Goal: Task Accomplishment & Management: Manage account settings

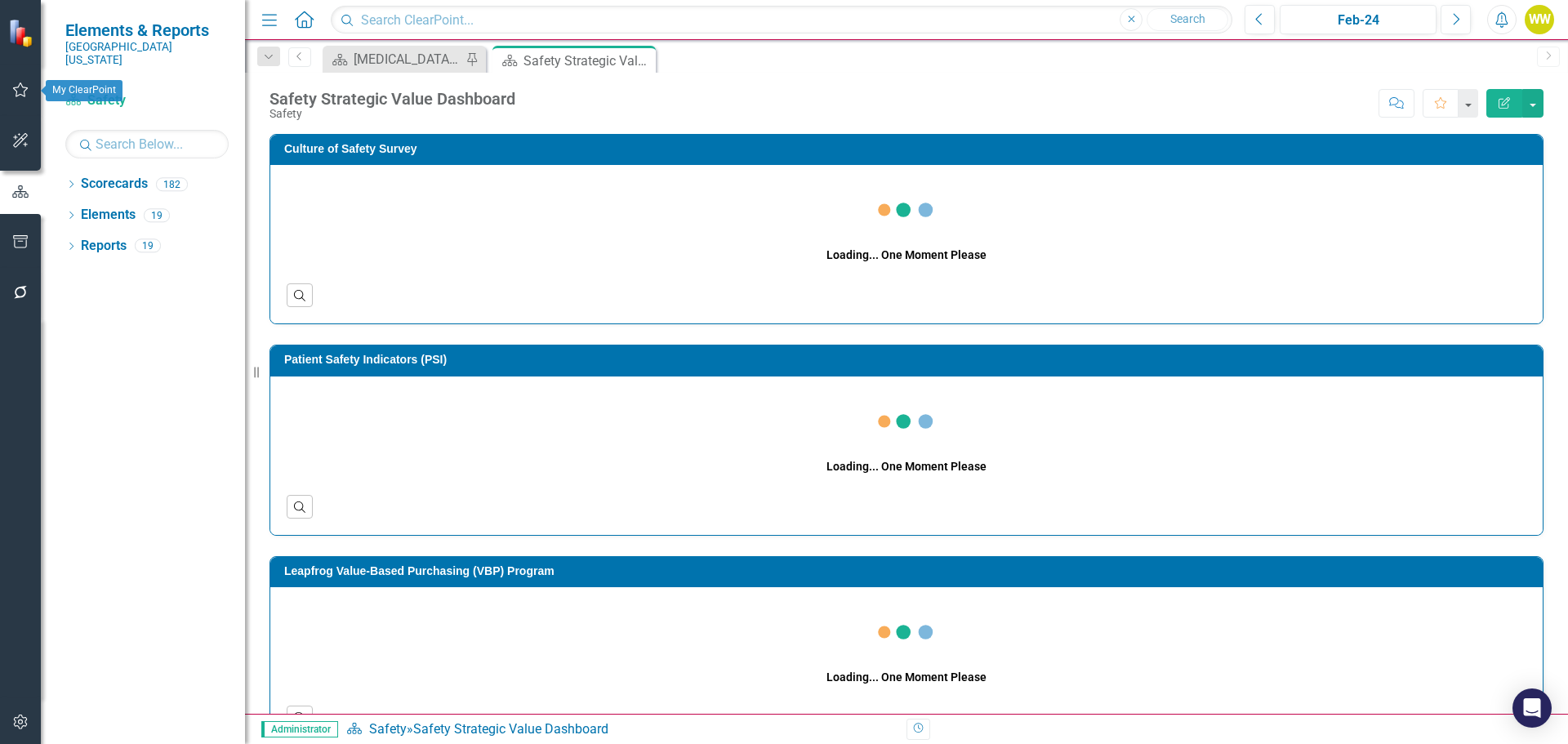
click at [21, 90] on icon "button" at bounding box center [21, 89] width 17 height 13
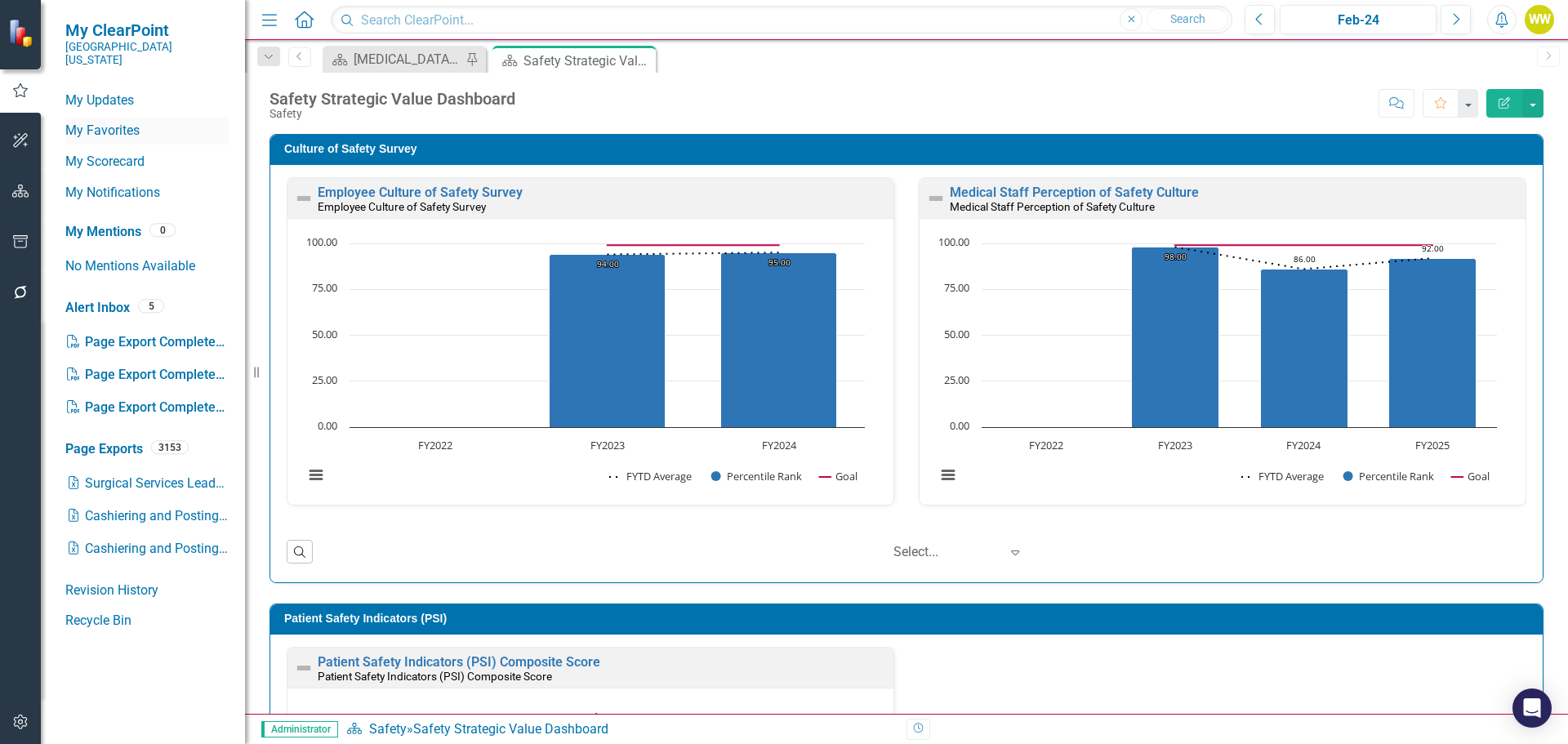
click at [118, 122] on link "My Favorites" at bounding box center [147, 131] width 163 height 19
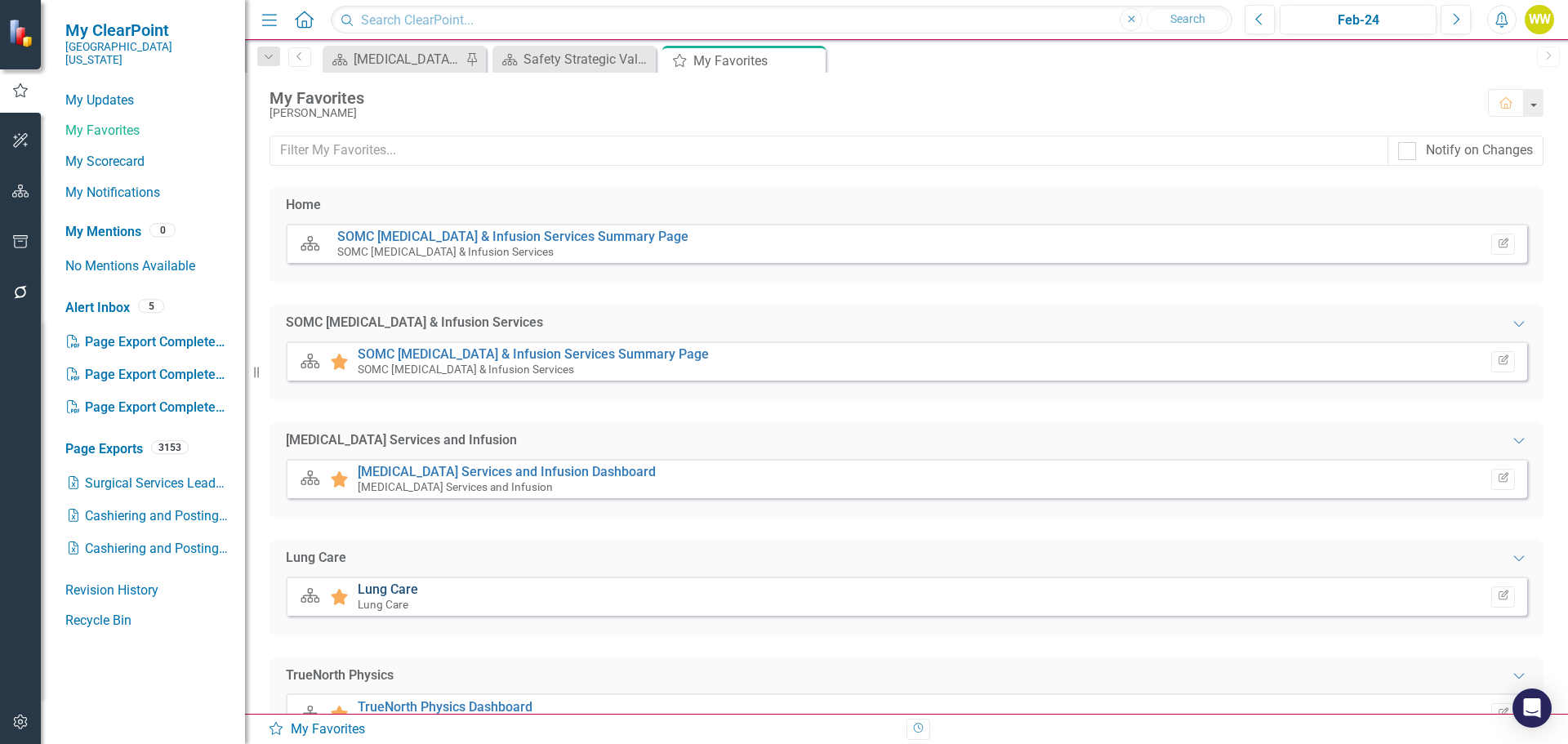
click at [379, 588] on link "Lung Care" at bounding box center [388, 589] width 61 height 16
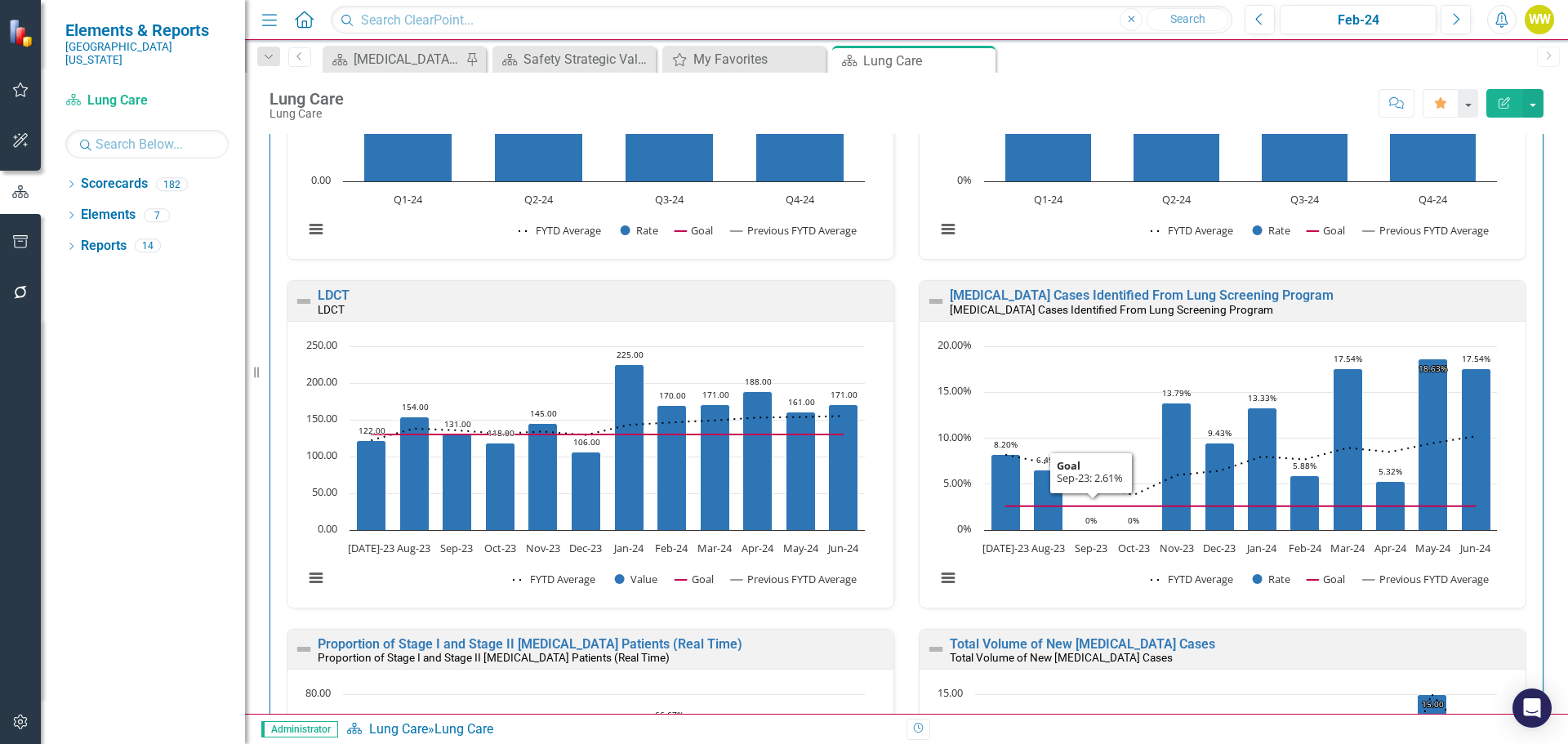
scroll to position [326, 0]
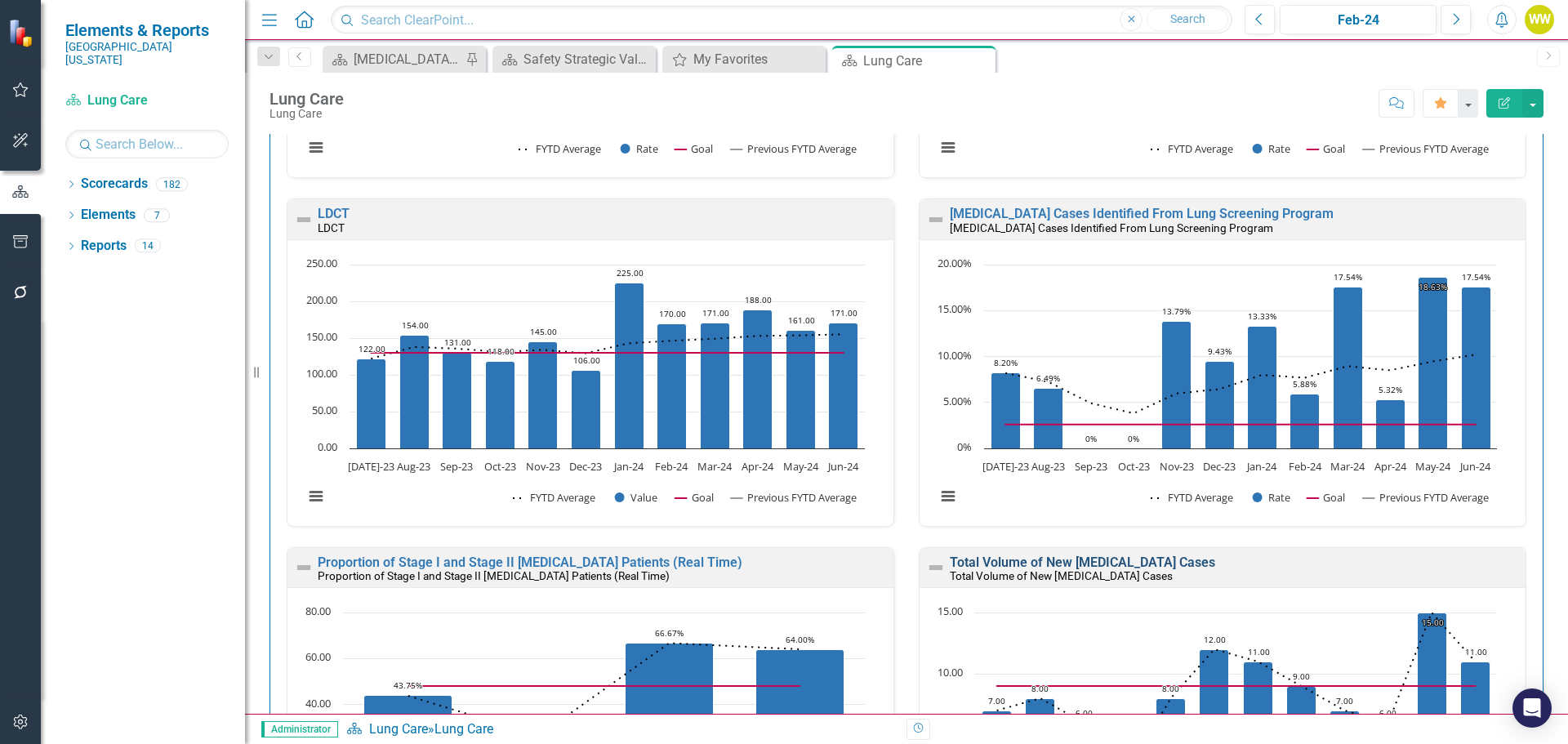
click at [1033, 565] on link "Total Volume of New [MEDICAL_DATA] Cases" at bounding box center [1083, 563] width 266 height 16
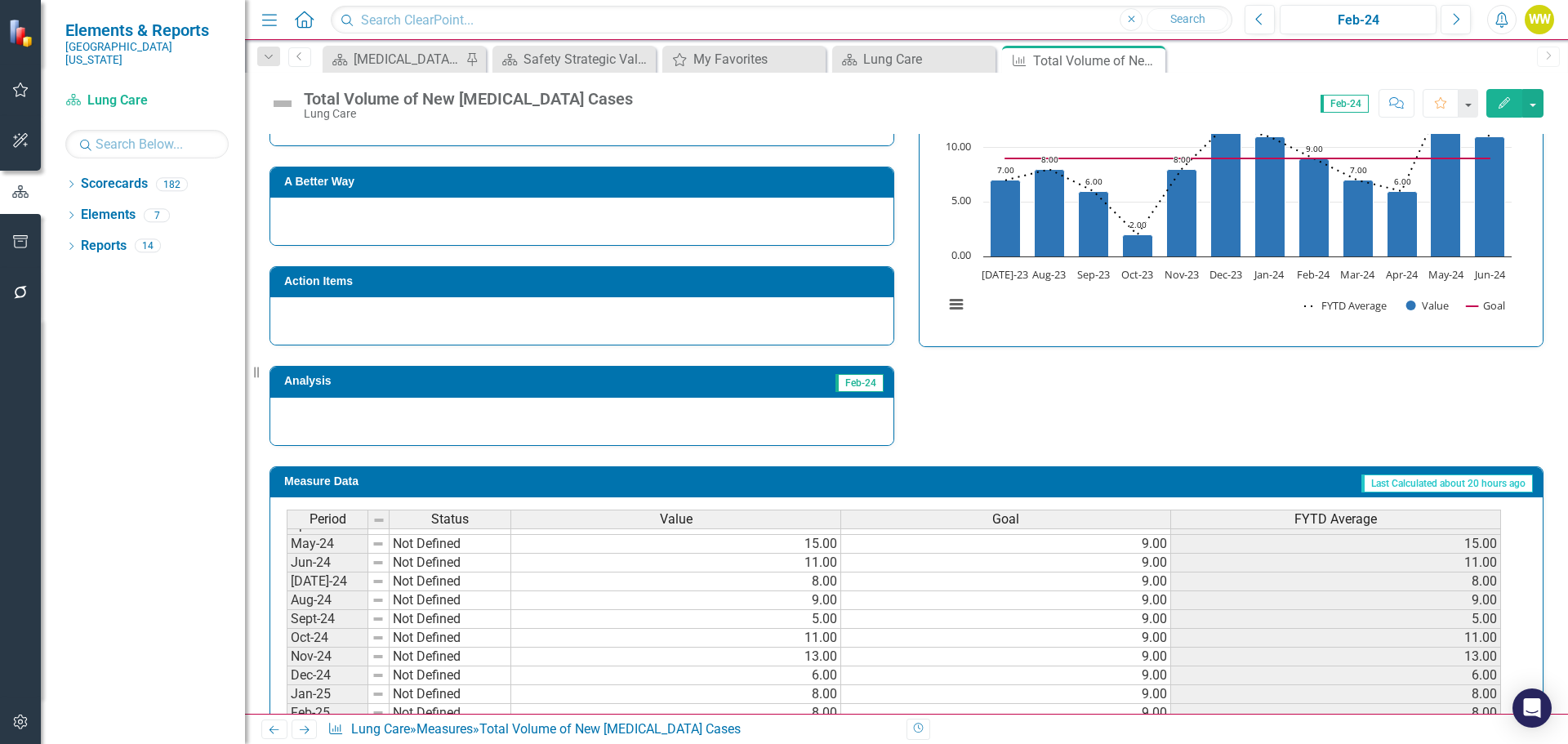
scroll to position [572, 0]
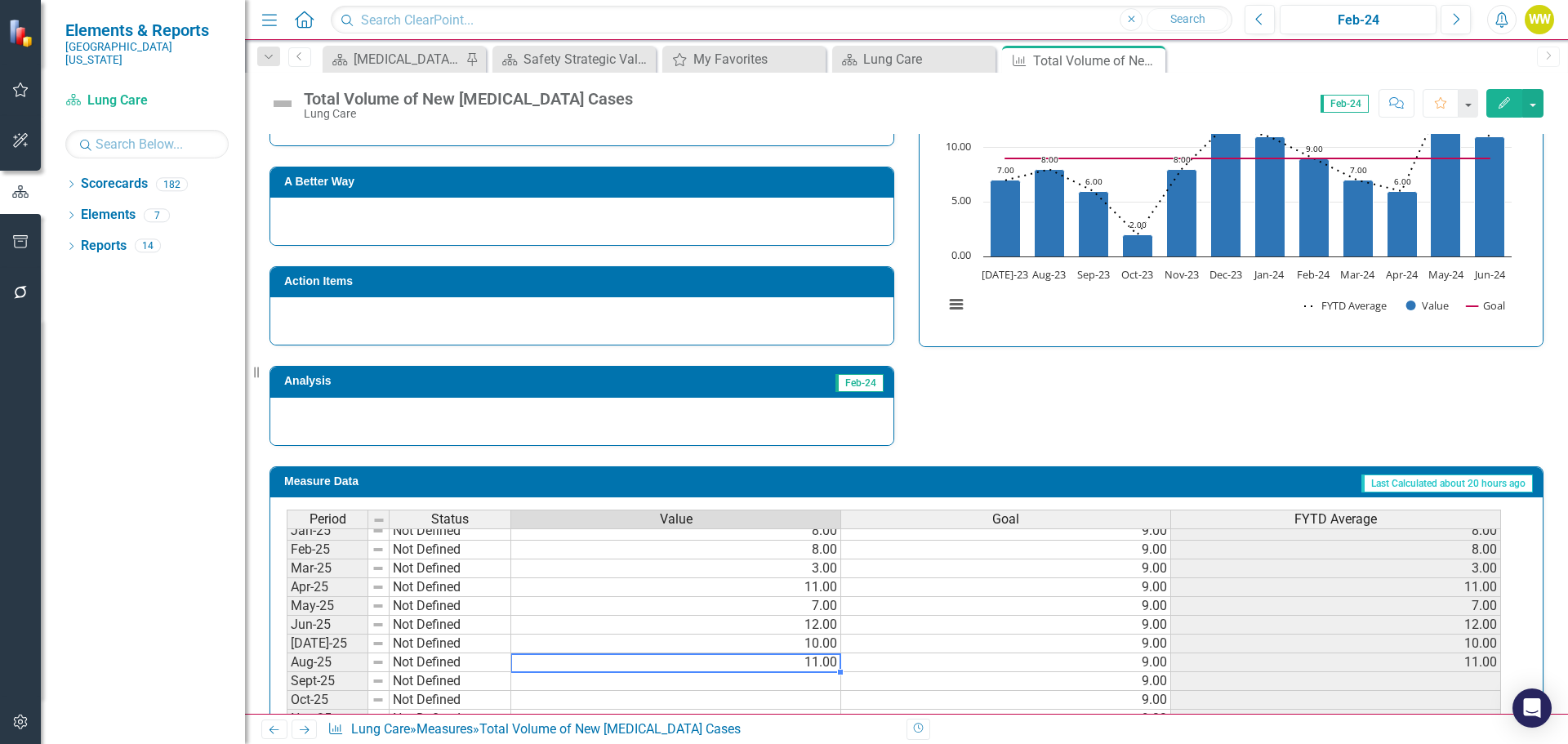
click at [825, 660] on tbody "Aug-23 Not Defined 8.00 9.00 8.00 Sep-23 Not Defined 6.00 9.00 6.00 Oct-23 Not …" at bounding box center [893, 493] width 1214 height 583
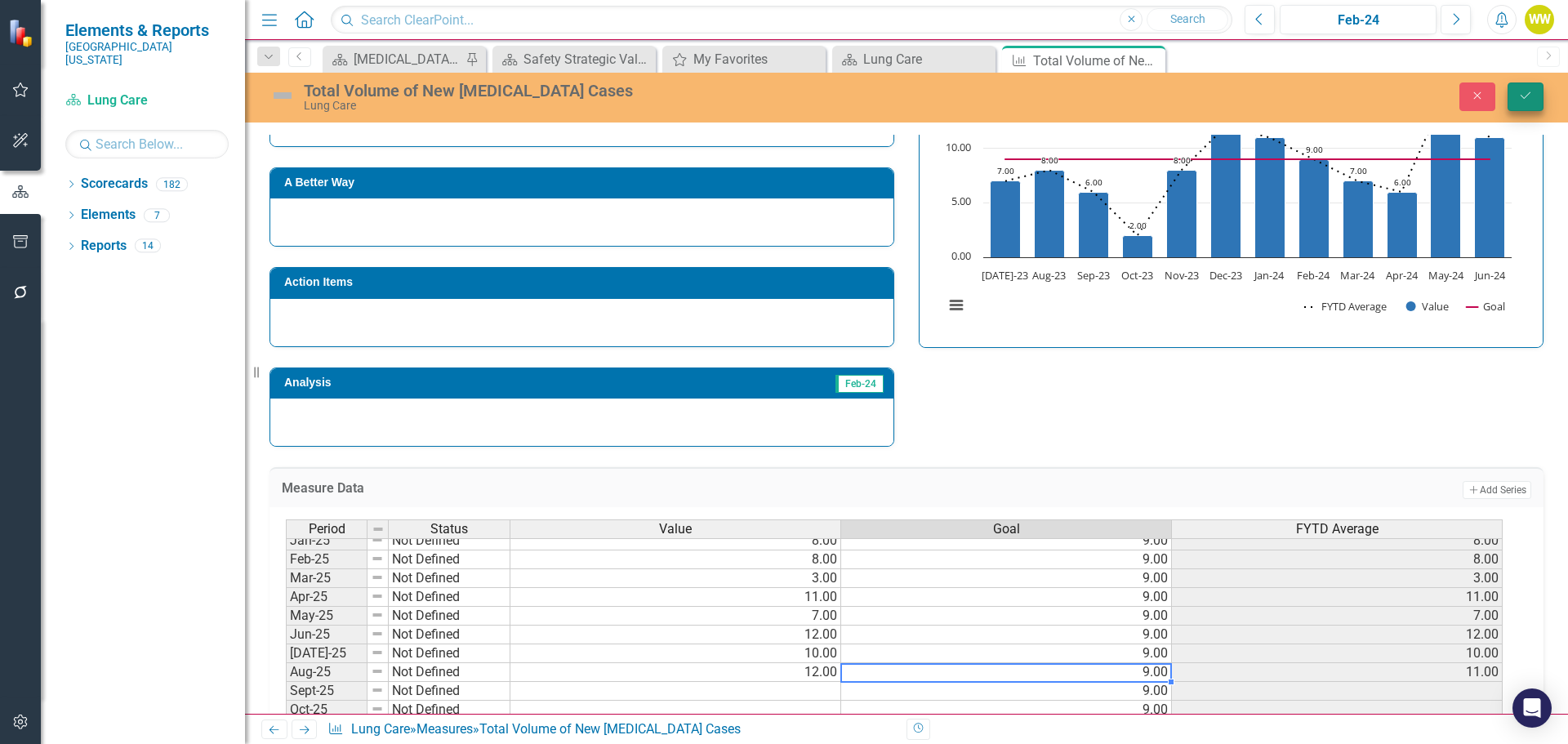
type textarea "9"
click at [1522, 91] on icon "Save" at bounding box center [1525, 95] width 15 height 11
